Goal: Information Seeking & Learning: Understand process/instructions

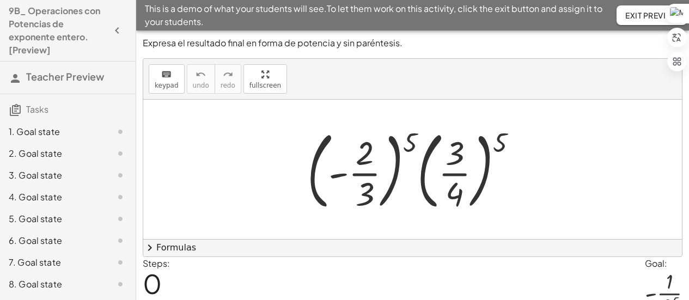
click at [367, 142] on div at bounding box center [417, 169] width 230 height 90
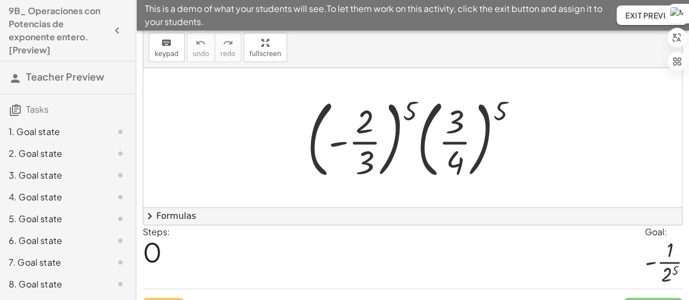
scroll to position [326, 0]
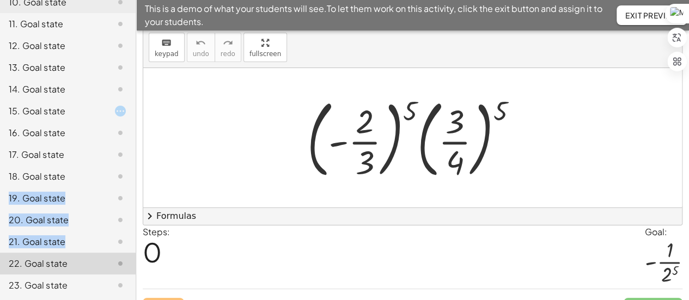
click at [410, 113] on div at bounding box center [417, 138] width 230 height 90
click at [407, 113] on div at bounding box center [417, 138] width 230 height 90
click at [370, 114] on div at bounding box center [417, 138] width 230 height 90
drag, startPoint x: 368, startPoint y: 117, endPoint x: 406, endPoint y: 112, distance: 39.1
click at [397, 113] on div at bounding box center [417, 138] width 230 height 90
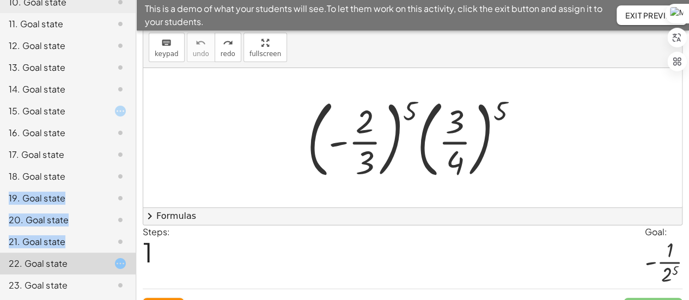
click at [412, 110] on div at bounding box center [417, 138] width 230 height 90
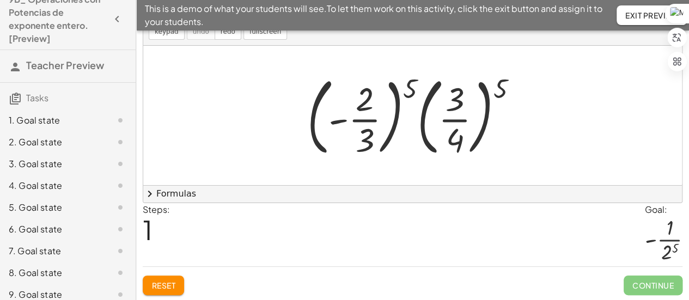
scroll to position [0, 0]
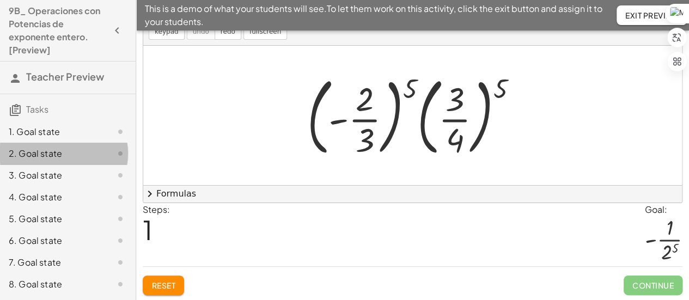
click at [47, 155] on div "2. Goal state" at bounding box center [53, 153] width 88 height 13
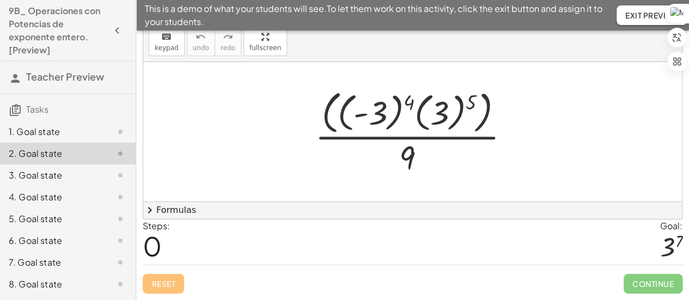
scroll to position [36, 0]
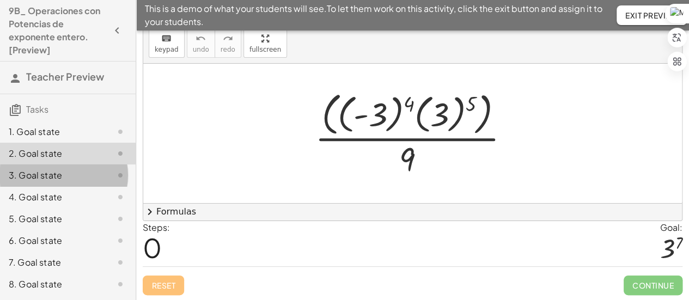
click at [52, 178] on div "3. Goal state" at bounding box center [53, 175] width 88 height 13
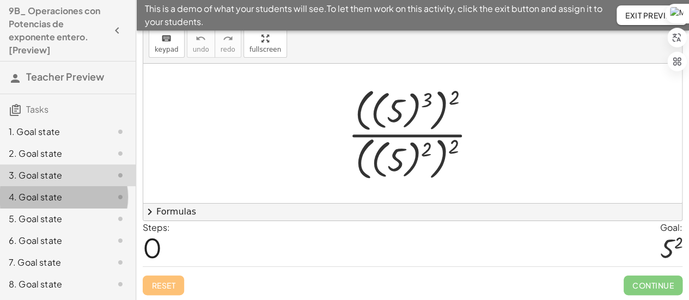
click at [55, 230] on div "4. Goal state" at bounding box center [68, 241] width 136 height 22
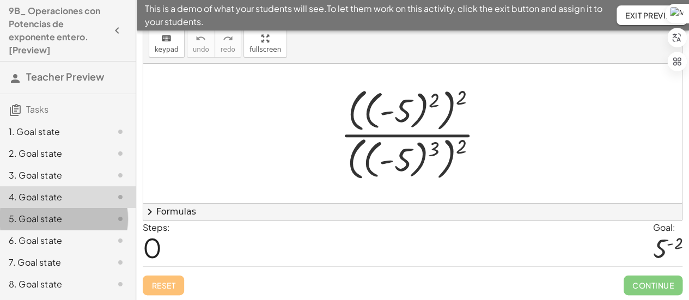
click at [57, 222] on div "5. Goal state" at bounding box center [53, 218] width 88 height 13
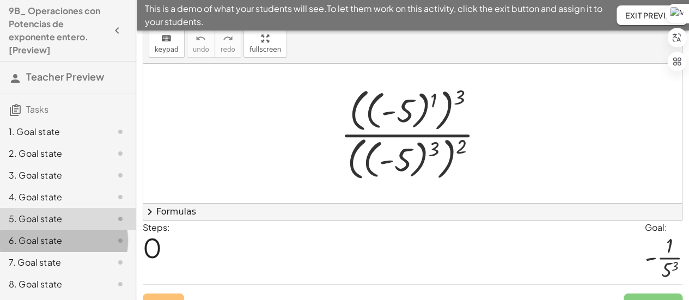
click at [59, 239] on div "6. Goal state" at bounding box center [53, 240] width 88 height 13
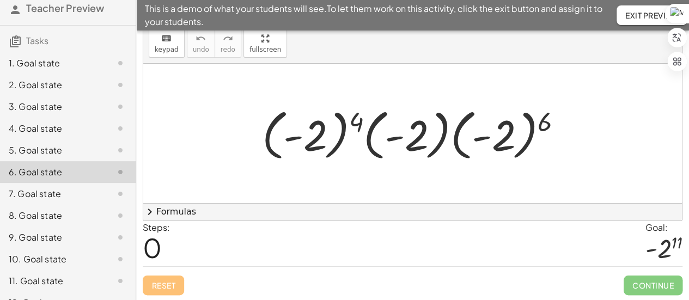
scroll to position [94, 0]
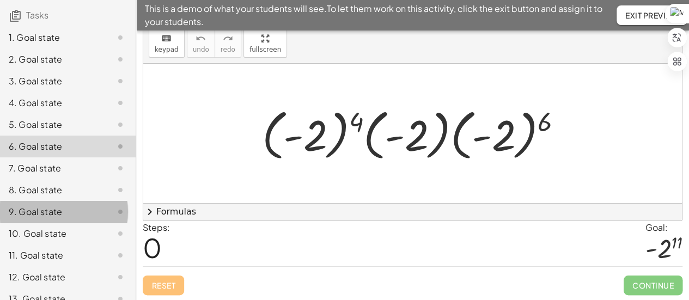
click at [52, 245] on div "9. Goal state" at bounding box center [68, 256] width 136 height 22
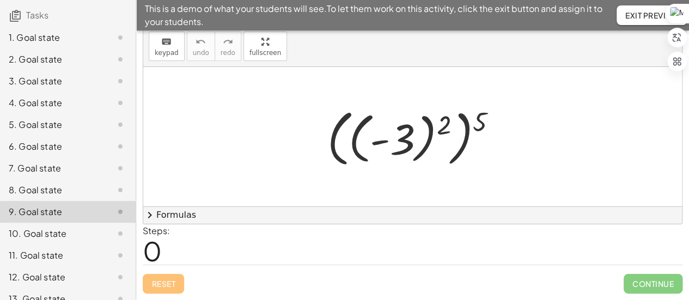
scroll to position [32, 0]
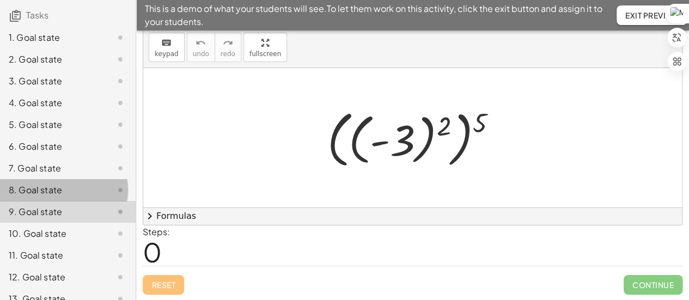
click at [53, 192] on div "8. Goal state" at bounding box center [53, 190] width 88 height 13
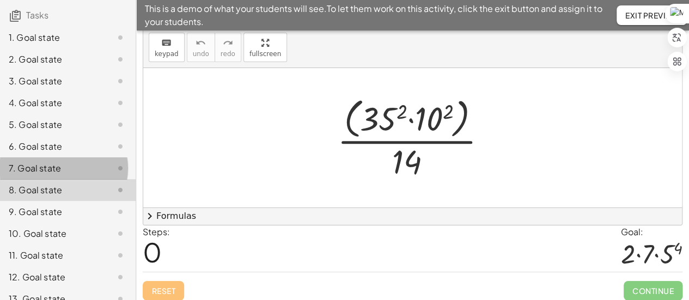
click at [51, 173] on div "7. Goal state" at bounding box center [53, 168] width 88 height 13
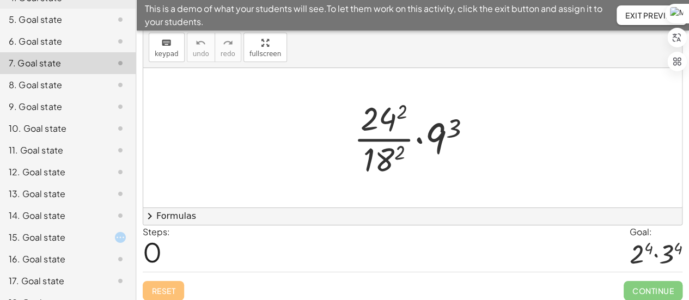
scroll to position [218, 0]
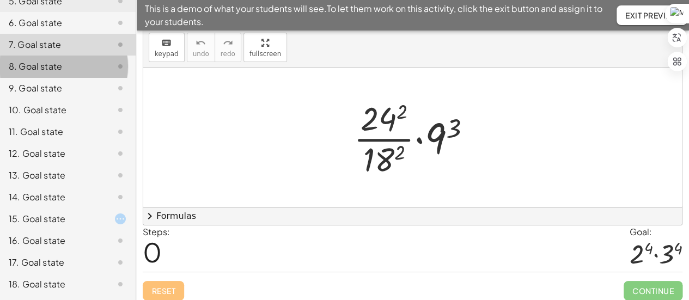
click at [45, 60] on div "8. Goal state" at bounding box center [53, 66] width 88 height 13
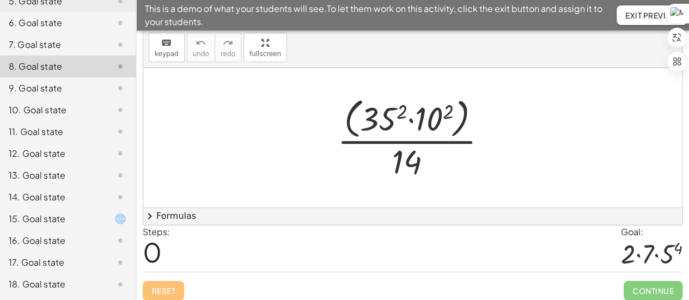
click at [45, 107] on div "10. Goal state" at bounding box center [53, 110] width 88 height 13
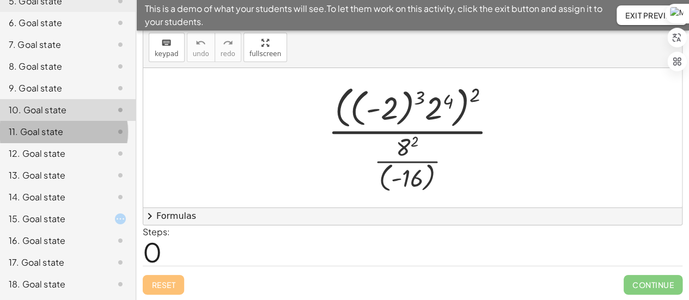
click at [46, 165] on div "11. Goal state" at bounding box center [68, 176] width 136 height 22
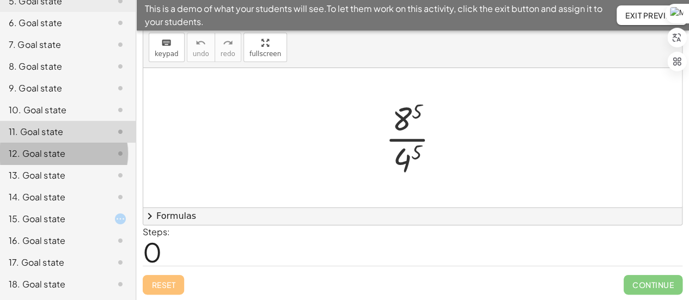
click at [46, 153] on div "12. Goal state" at bounding box center [53, 153] width 88 height 13
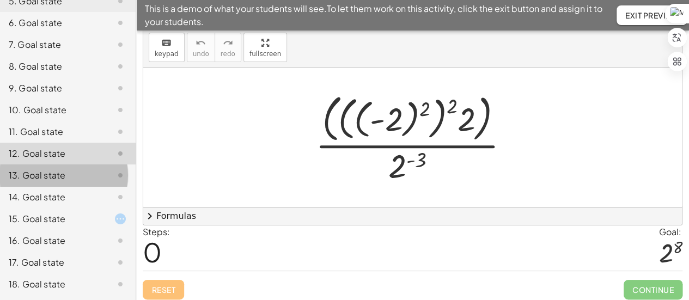
click at [46, 174] on div "13. Goal state" at bounding box center [53, 175] width 88 height 13
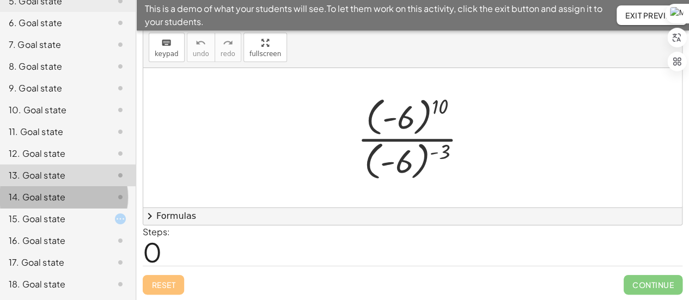
click at [48, 191] on div "14. Goal state" at bounding box center [53, 197] width 88 height 13
click at [48, 216] on div "15. Goal state" at bounding box center [53, 218] width 88 height 13
